Goal: Information Seeking & Learning: Learn about a topic

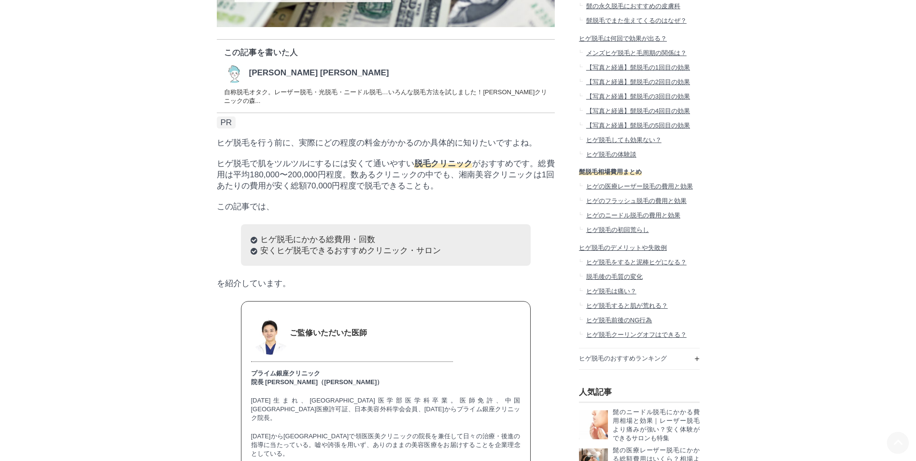
scroll to position [11517, 483]
drag, startPoint x: 251, startPoint y: 184, endPoint x: 327, endPoint y: 183, distance: 75.8
click at [327, 183] on p "ヒゲ脱毛で肌をツルツルにするには安くて通いやすい 脱毛クリニック がおすすめです。総費用は平均180,000〜200,000円程度。数あるクリニックの中でも、…" at bounding box center [386, 174] width 338 height 33
drag, startPoint x: 327, startPoint y: 183, endPoint x: 334, endPoint y: 185, distance: 6.9
click at [334, 185] on p "ヒゲ脱毛で肌をツルツルにするには安くて通いやすい 脱毛クリニック がおすすめです。総費用は平均180,000〜200,000円程度。数あるクリニックの中でも、…" at bounding box center [386, 174] width 338 height 33
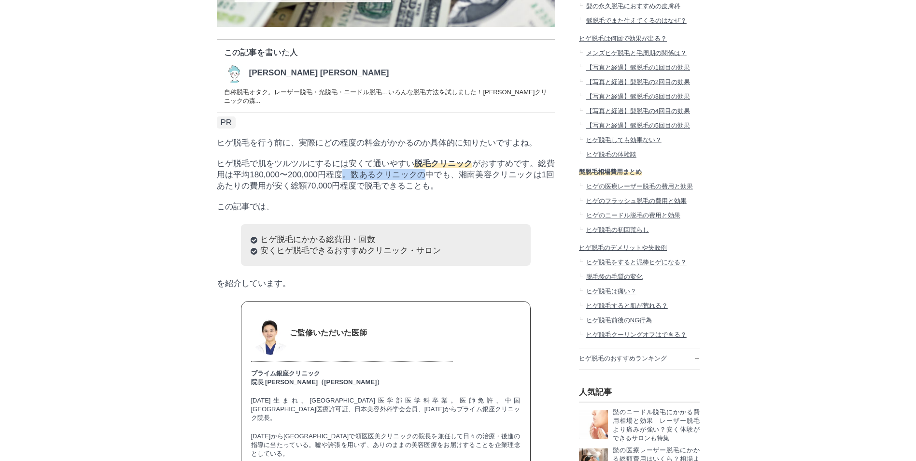
drag, startPoint x: 340, startPoint y: 185, endPoint x: 428, endPoint y: 185, distance: 87.9
click at [428, 185] on p "ヒゲ脱毛で肌をツルツルにするには安くて通いやすい 脱毛クリニック がおすすめです。総費用は平均180,000〜200,000円程度。数あるクリニックの中でも、…" at bounding box center [386, 174] width 338 height 33
drag, startPoint x: 428, startPoint y: 185, endPoint x: 412, endPoint y: 196, distance: 19.4
click at [412, 191] on p "ヒゲ脱毛で肌をツルツルにするには安くて通いやすい 脱毛クリニック がおすすめです。総費用は平均180,000〜200,000円程度。数あるクリニックの中でも、…" at bounding box center [386, 174] width 338 height 33
drag, startPoint x: 261, startPoint y: 202, endPoint x: 355, endPoint y: 201, distance: 93.7
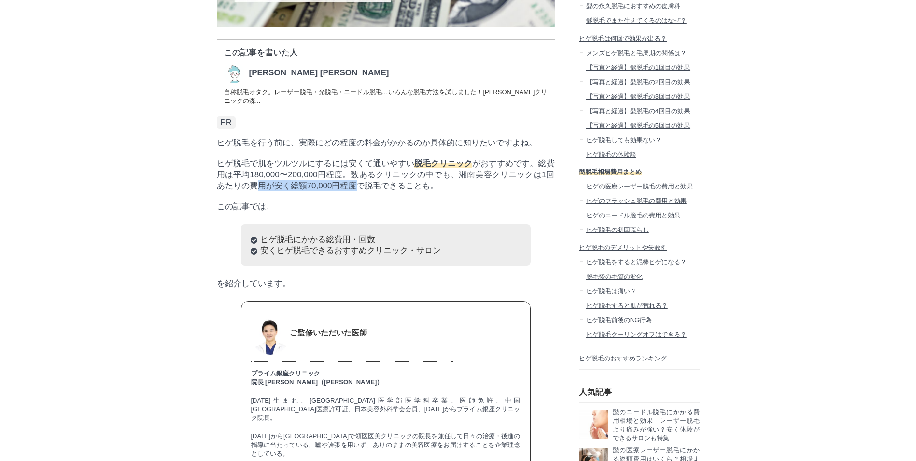
click at [355, 191] on p "ヒゲ脱毛で肌をツルツルにするには安くて通いやすい 脱毛クリニック がおすすめです。総費用は平均180,000〜200,000円程度。数あるクリニックの中でも、…" at bounding box center [386, 174] width 338 height 33
drag, startPoint x: 355, startPoint y: 201, endPoint x: 294, endPoint y: 201, distance: 60.8
click at [294, 191] on p "ヒゲ脱毛で肌をツルツルにするには安くて通いやすい 脱毛クリニック がおすすめです。総費用は平均180,000〜200,000円程度。数あるクリニックの中でも、…" at bounding box center [386, 174] width 338 height 33
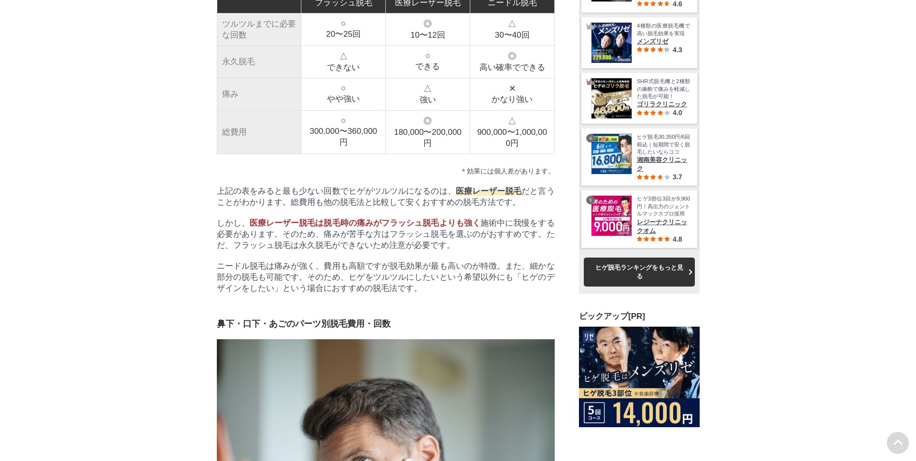
scroll to position [11951, 483]
drag, startPoint x: 363, startPoint y: 296, endPoint x: 478, endPoint y: 300, distance: 115.5
click at [478, 227] on span "医療レーザー脱毛は脱毛時の痛みがフラッシュ脱毛よりも強く" at bounding box center [365, 222] width 231 height 9
drag, startPoint x: 478, startPoint y: 300, endPoint x: 467, endPoint y: 311, distance: 15.0
click at [467, 251] on p "しかし、 医療レーザー脱毛は脱毛時の痛みがフラッシュ脱毛よりも強く 施術中に我慢をする必要があります。そのため、痛みが苦手な方はフラッシュ脱毛を選ぶのがおすす…" at bounding box center [386, 233] width 338 height 33
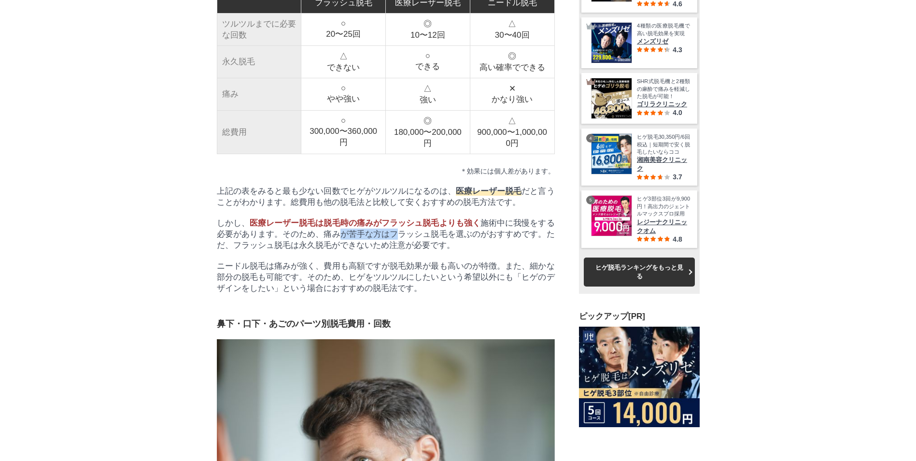
drag, startPoint x: 344, startPoint y: 312, endPoint x: 401, endPoint y: 312, distance: 57.0
click at [401, 251] on p "しかし、 医療レーザー脱毛は脱毛時の痛みがフラッシュ脱毛よりも強く 施術中に我慢をする必要があります。そのため、痛みが苦手な方はフラッシュ脱毛を選ぶのがおすす…" at bounding box center [386, 233] width 338 height 33
click at [399, 251] on p "しかし、 医療レーザー脱毛は脱毛時の痛みがフラッシュ脱毛よりも強く 施術中に我慢をする必要があります。そのため、痛みが苦手な方はフラッシュ脱毛を選ぶのがおすす…" at bounding box center [386, 233] width 338 height 33
drag, startPoint x: 253, startPoint y: 343, endPoint x: 359, endPoint y: 344, distance: 106.2
click at [359, 294] on p "ニードル脱毛は痛みが強く、費用も高額ですが脱毛効果が最も高いのが特徴。また、細かな部分の脱毛も可能です。そのため、ヒゲをツルツルにしたいという希望以外にも「ヒ…" at bounding box center [386, 276] width 338 height 33
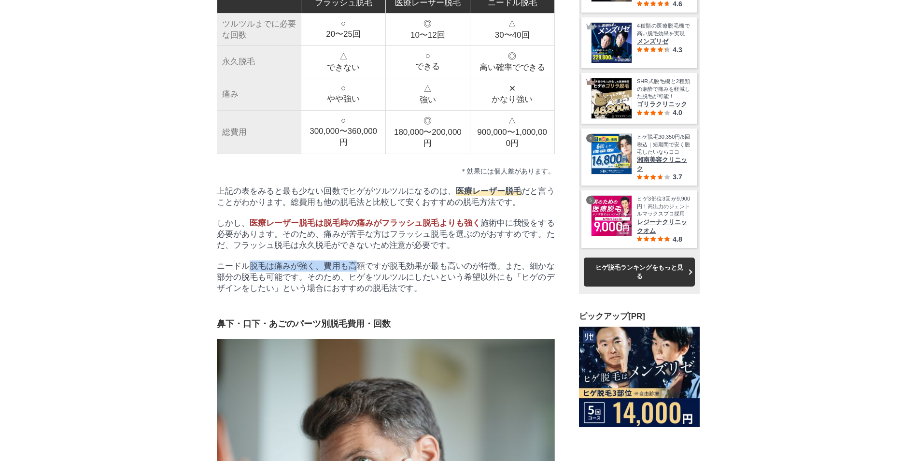
drag, startPoint x: 359, startPoint y: 344, endPoint x: 310, endPoint y: 349, distance: 49.0
click at [310, 294] on p "ニードル脱毛は痛みが強く、費用も高額ですが脱毛効果が最も高いのが特徴。また、細かな部分の脱毛も可能です。そのため、ヒゲをツルツルにしたいという希望以外にも「ヒ…" at bounding box center [386, 276] width 338 height 33
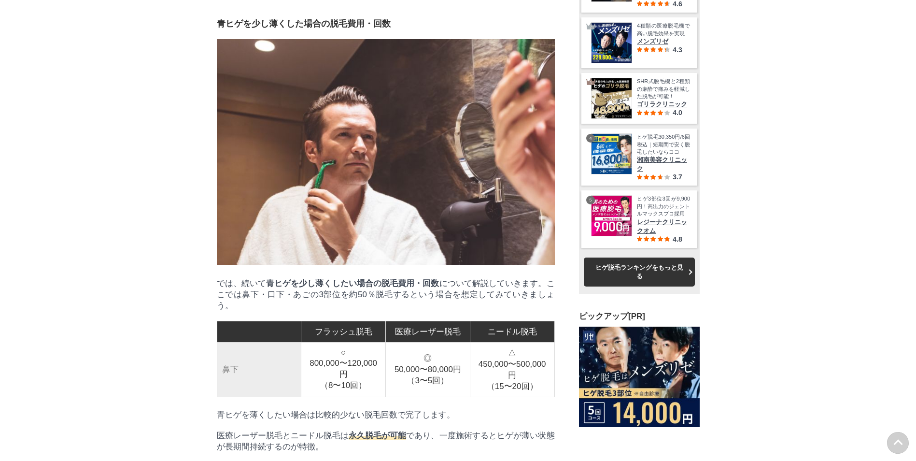
scroll to position [2269, 0]
